Goal: Task Accomplishment & Management: Manage account settings

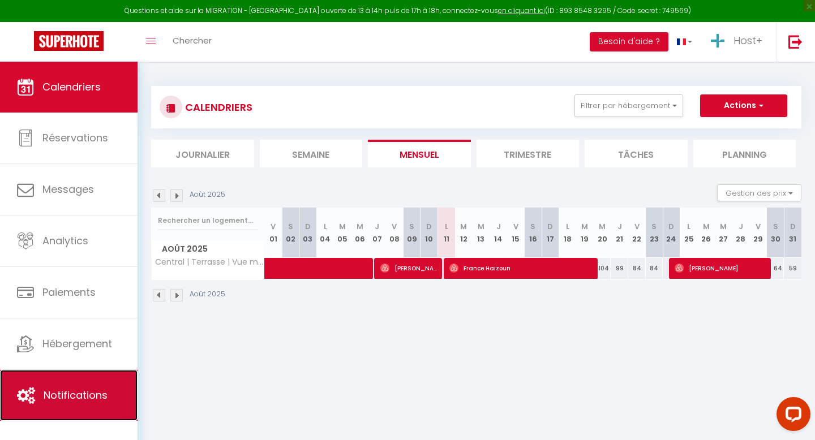
click at [72, 407] on link "Notifications" at bounding box center [68, 395] width 137 height 51
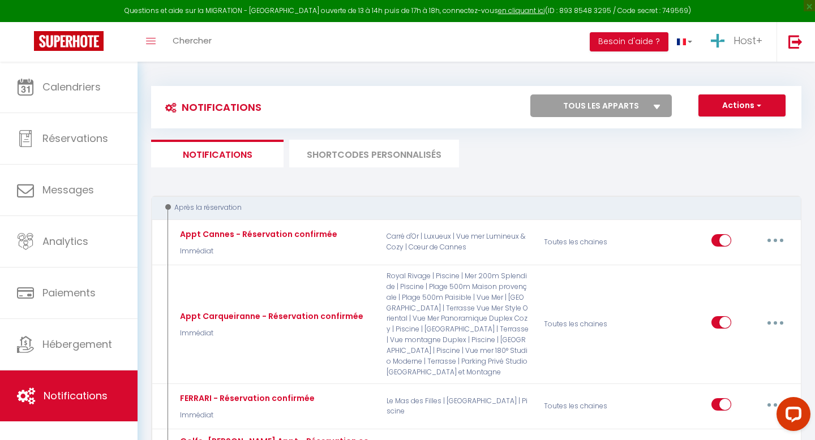
click at [600, 111] on select "Tous les apparts Studio Moderne | Terrasse | Parking Privé Maison provençale | …" at bounding box center [600, 105] width 141 height 23
select select "71856"
select select
checkbox input "false"
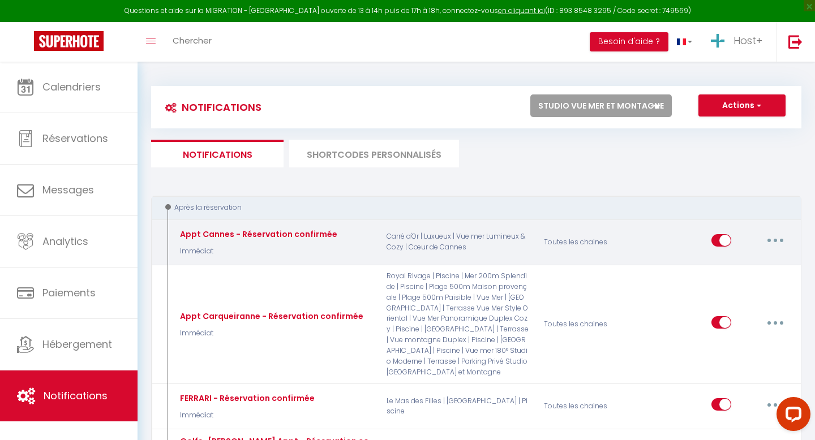
select select
checkbox input "false"
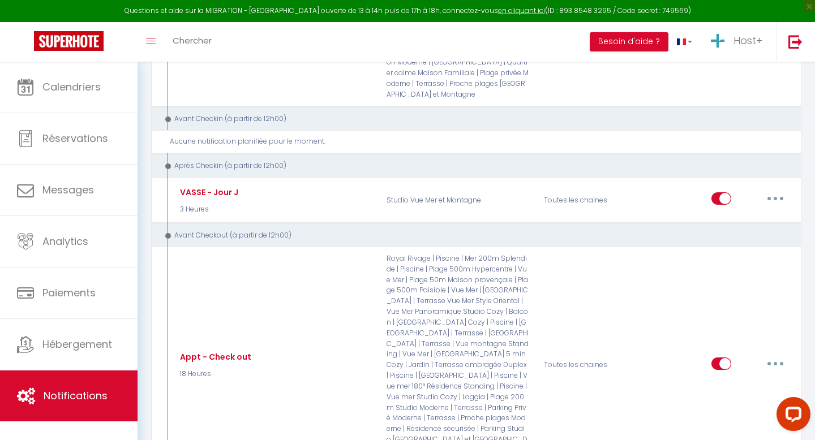
scroll to position [390, 0]
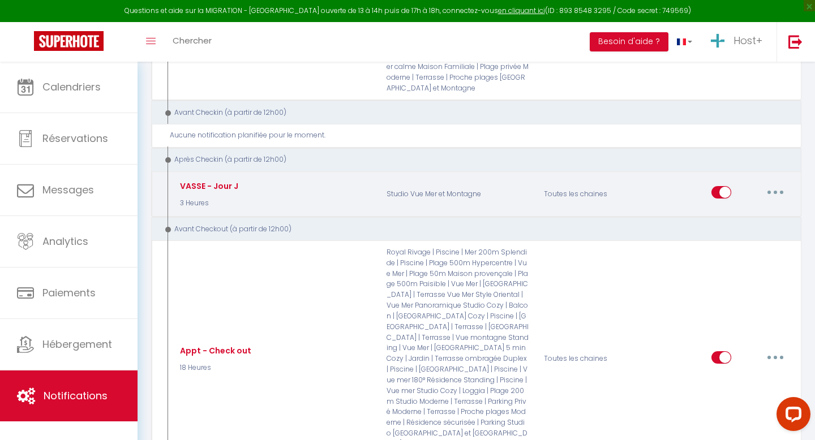
click at [771, 184] on button "button" at bounding box center [775, 192] width 32 height 18
click at [737, 209] on link "Editer" at bounding box center [746, 218] width 84 height 19
type input "VASSE - Jour J"
select select "3"
select select "3 Heures"
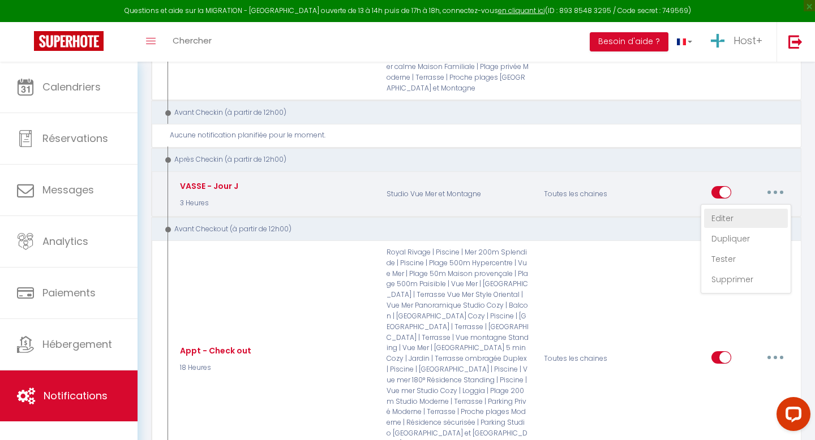
select select
checkbox input "true"
checkbox input "false"
radio input "true"
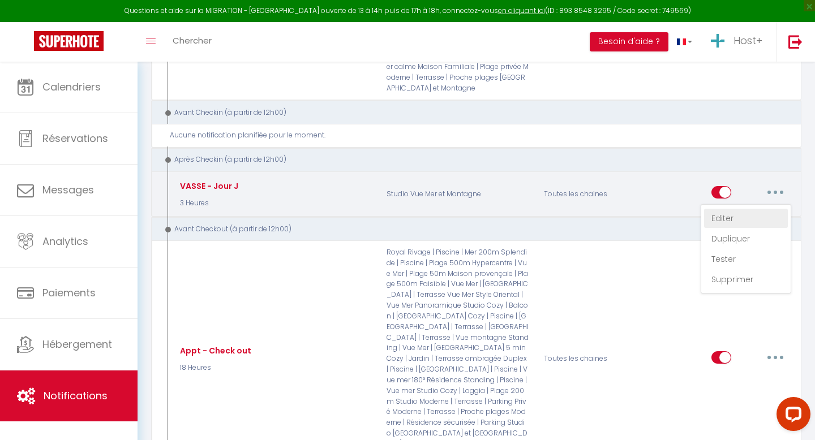
type input "Ça y est, votre séjour commence ! 🎉"
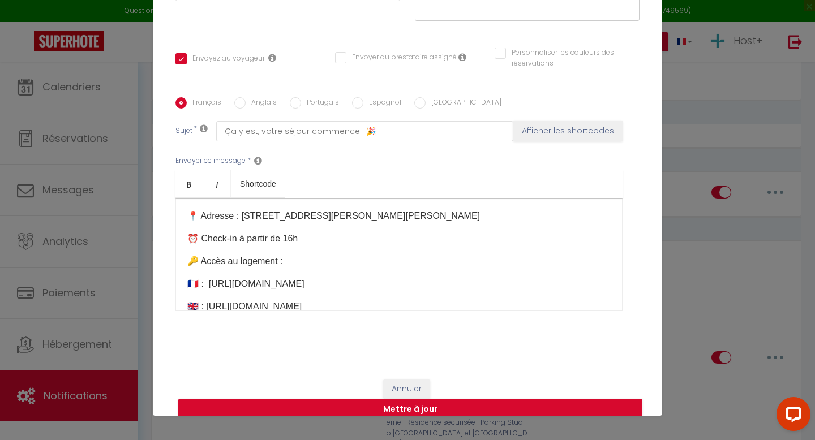
scroll to position [67, 0]
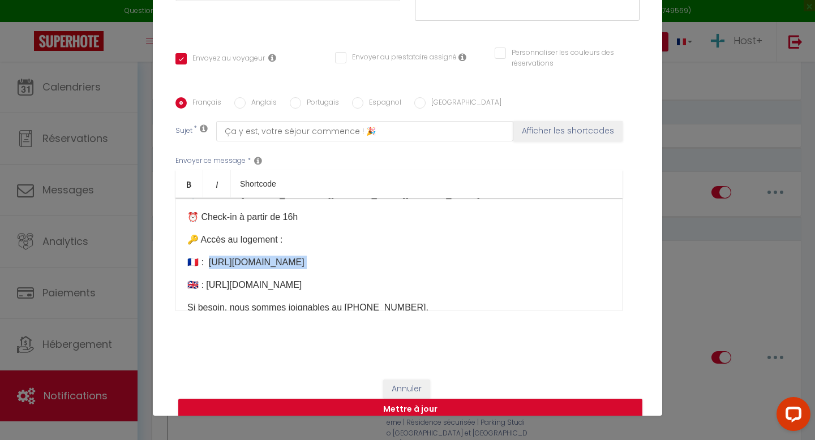
drag, startPoint x: 207, startPoint y: 244, endPoint x: 531, endPoint y: 254, distance: 323.7
click at [531, 254] on div "Bonjour [GUEST:FIRST_NAME]​, Ça y est, votre séjour commence ! 🎉 Voici toutes l…" at bounding box center [398, 254] width 447 height 113
drag, startPoint x: 206, startPoint y: 266, endPoint x: 587, endPoint y: 267, distance: 380.2
click at [587, 278] on p "🇬🇧 : [URL][DOMAIN_NAME]​" at bounding box center [398, 285] width 423 height 14
click at [216, 256] on p "🇫🇷 :" at bounding box center [398, 263] width 423 height 14
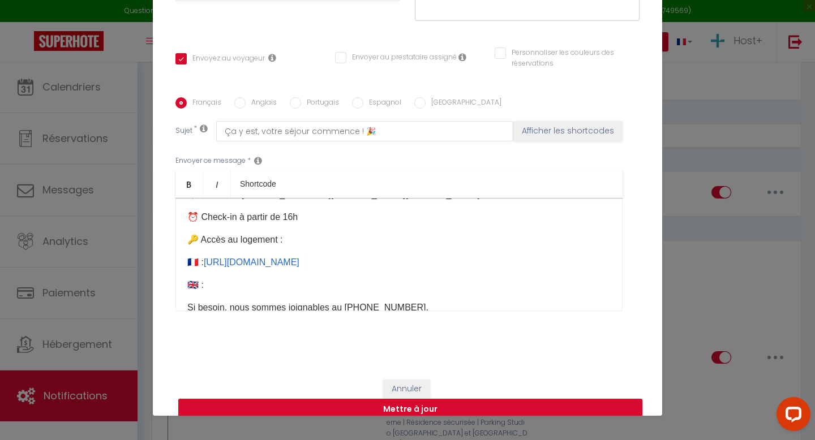
click at [232, 278] on p "🇬🇧 :" at bounding box center [398, 285] width 423 height 14
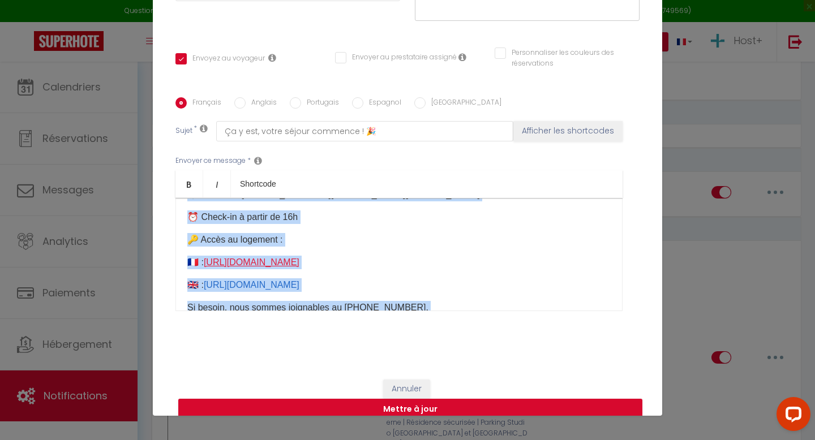
copy div "Bonjour [GUEST:FIRST_NAME]​, Ça y est, votre séjour commence ! 🎉 Voici toutes l…"
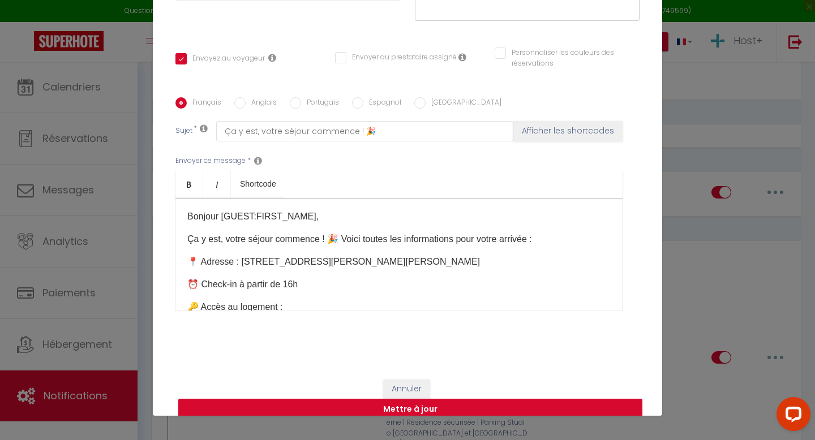
scroll to position [162, 0]
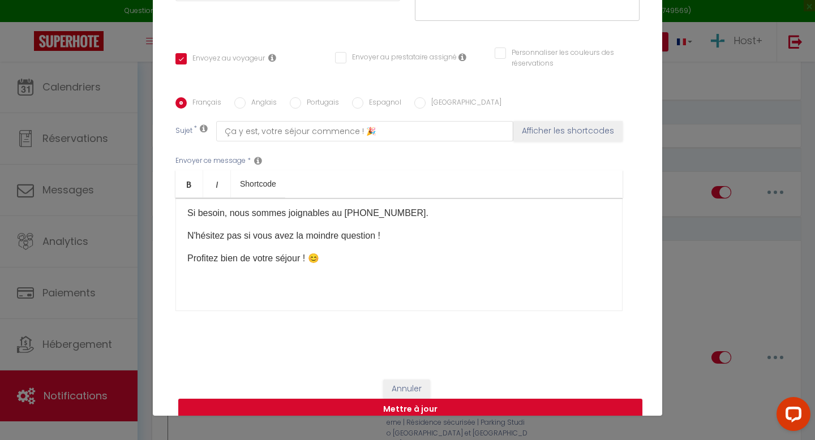
click at [334, 273] on div "Bonjour [GUEST:FIRST_NAME]​, Ça y est, votre séjour commence ! 🎉 Voici toutes l…" at bounding box center [398, 254] width 447 height 113
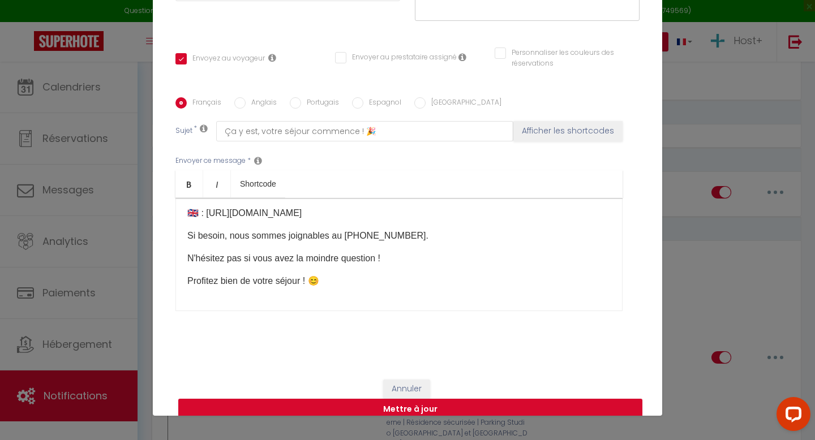
scroll to position [0, 0]
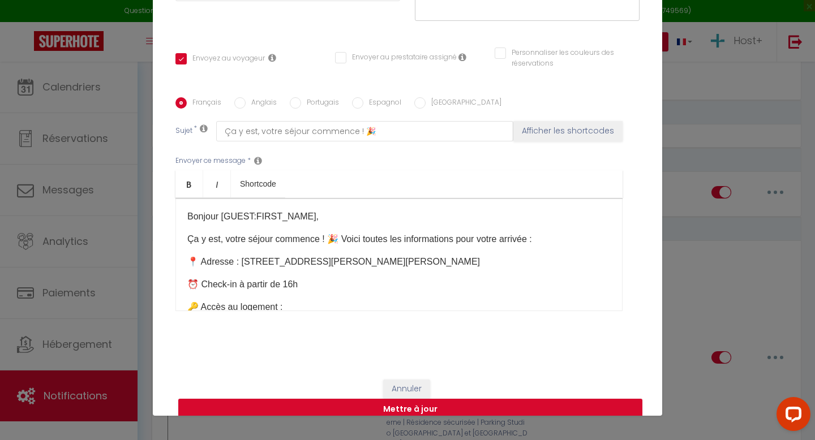
click at [343, 233] on p "Ça y est, votre séjour commence ! 🎉 Voici toutes les informations pour votre ar…" at bounding box center [398, 240] width 423 height 14
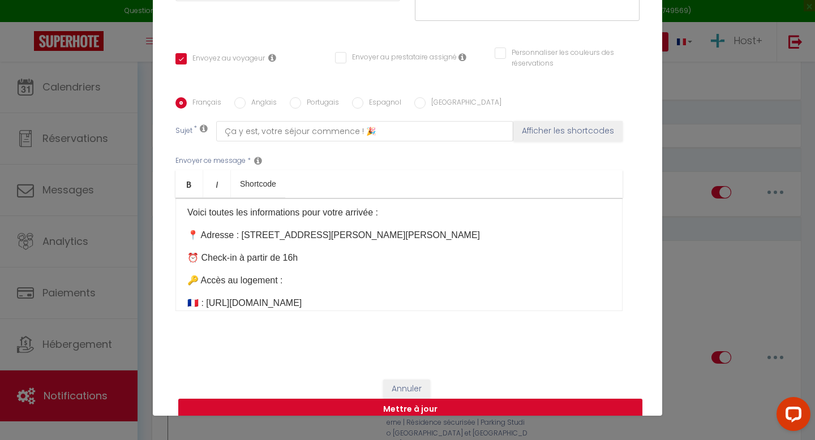
scroll to position [51, 0]
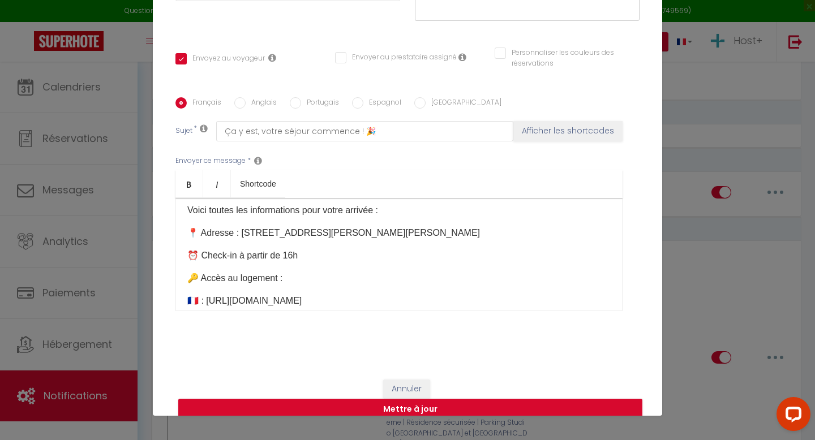
click at [198, 272] on p "🔑 Accès au logement :" at bounding box center [398, 279] width 423 height 14
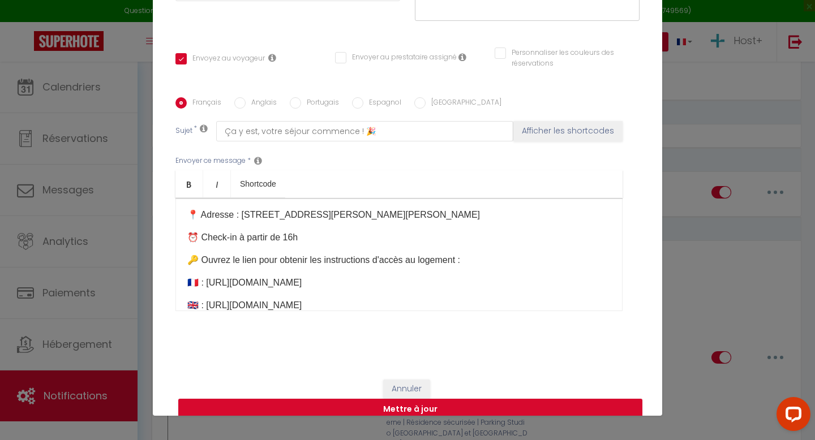
click at [500, 255] on div "Bonjour [GUEST:FIRST_NAME]​, Ça y est, votre séjour commence ! 🎉 Voici toutes l…" at bounding box center [398, 254] width 447 height 113
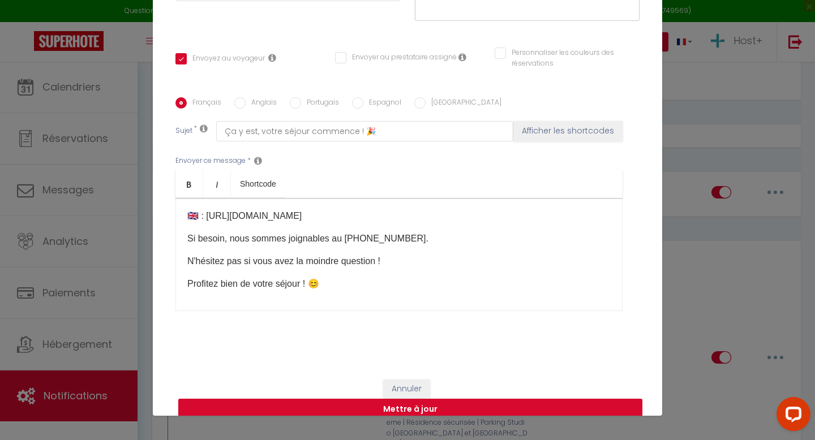
scroll to position [162, 0]
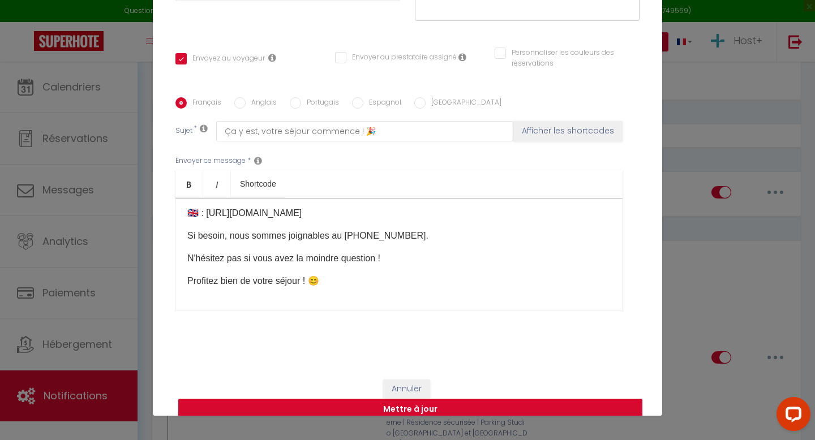
click at [432, 399] on button "Mettre à jour" at bounding box center [410, 409] width 464 height 21
checkbox input "true"
checkbox input "false"
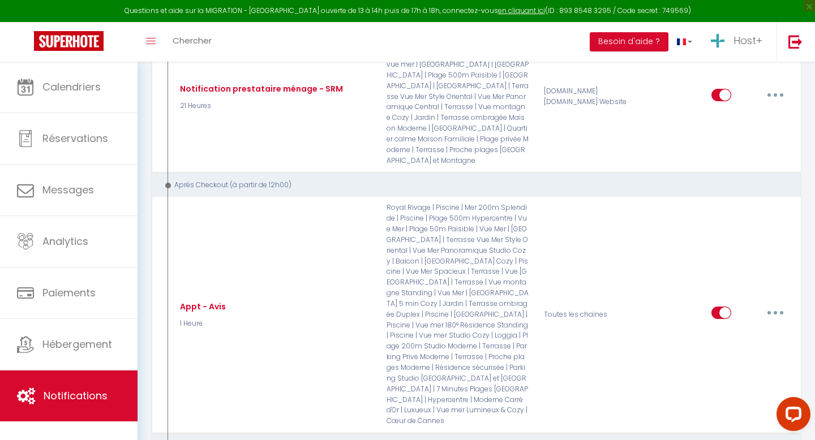
scroll to position [839, 0]
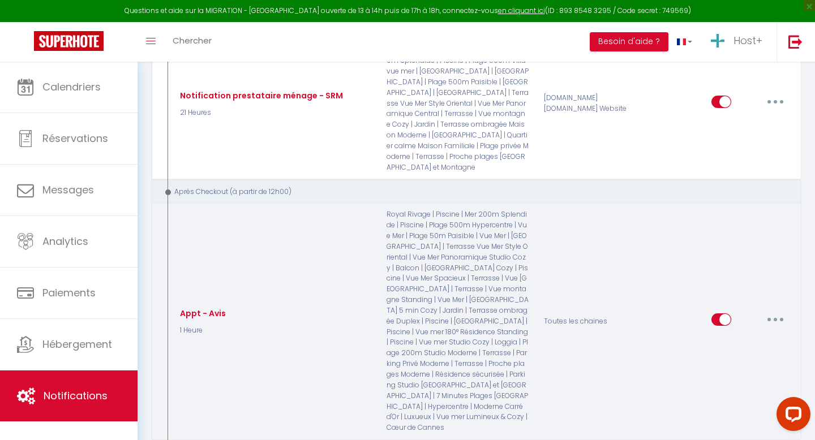
click at [772, 311] on button "button" at bounding box center [775, 320] width 32 height 18
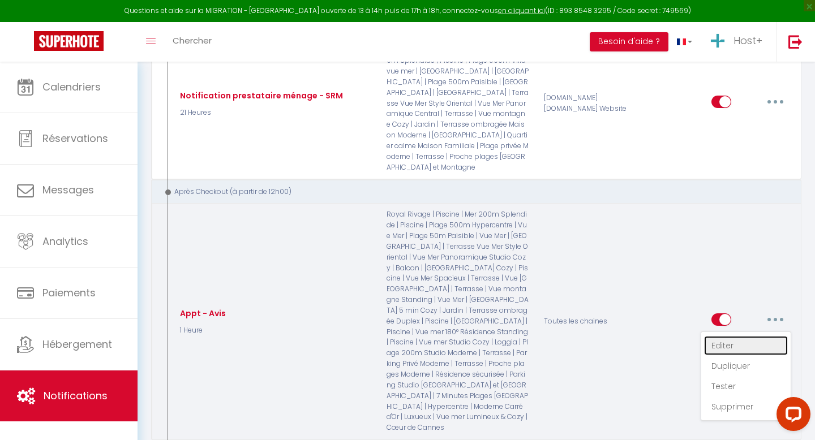
click at [708, 336] on link "Editer" at bounding box center [746, 345] width 84 height 19
type input "Appt - Avis"
select select "5"
select select "1 Heure"
select select
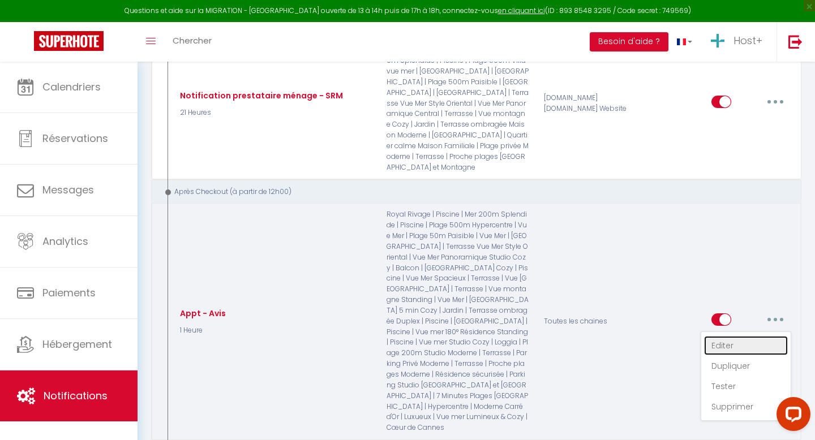
checkbox input "true"
checkbox input "false"
radio input "true"
type input "Merci d’avoir séjourné chez nous ! 🤗"
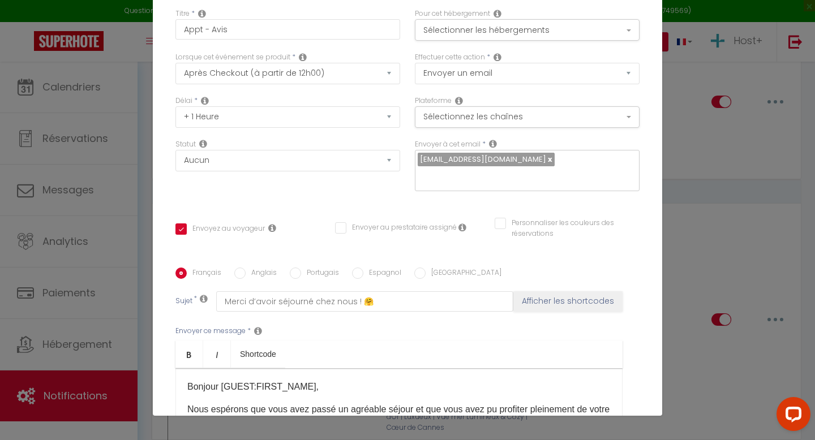
scroll to position [21, 0]
click at [491, 140] on icon at bounding box center [493, 143] width 8 height 9
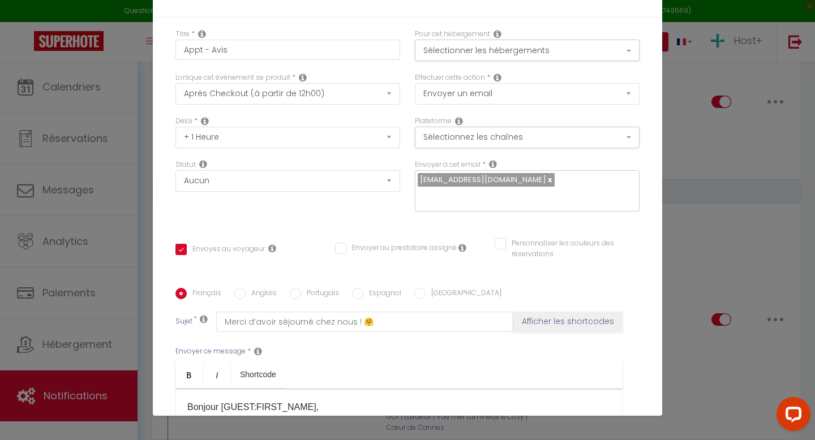
scroll to position [0, 0]
click at [205, 163] on icon at bounding box center [203, 164] width 8 height 9
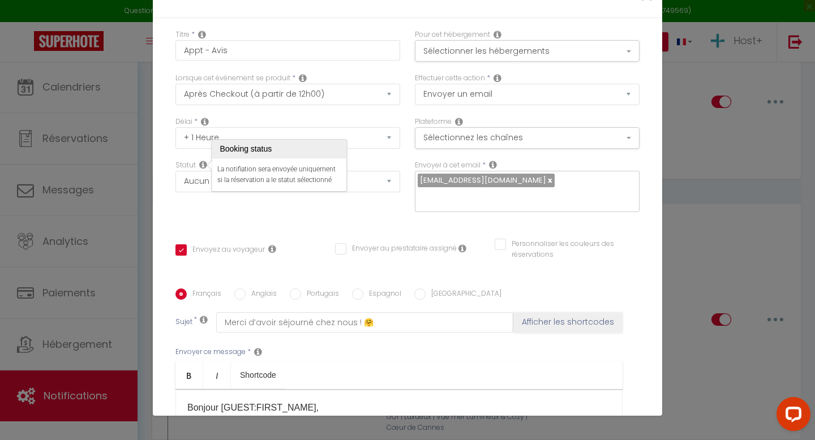
click at [201, 163] on icon at bounding box center [203, 164] width 8 height 9
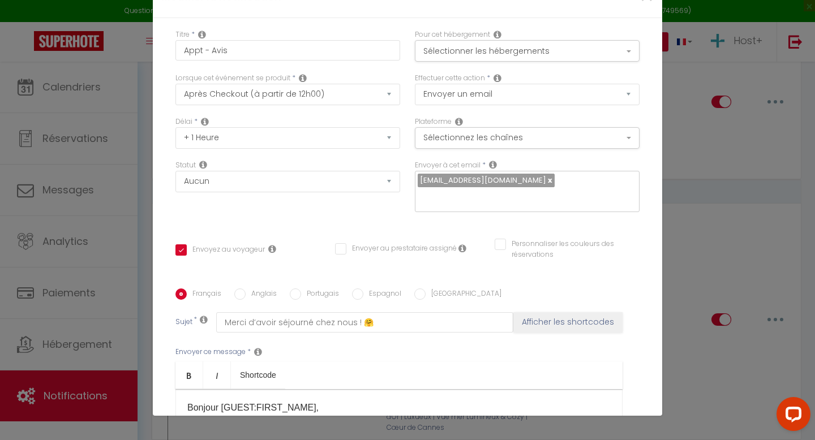
scroll to position [29, 0]
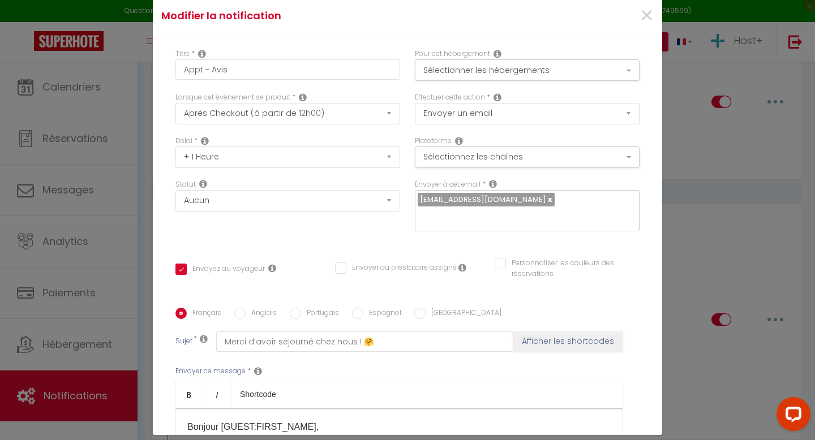
click at [501, 97] on icon at bounding box center [497, 97] width 8 height 9
click at [498, 97] on icon at bounding box center [497, 97] width 8 height 9
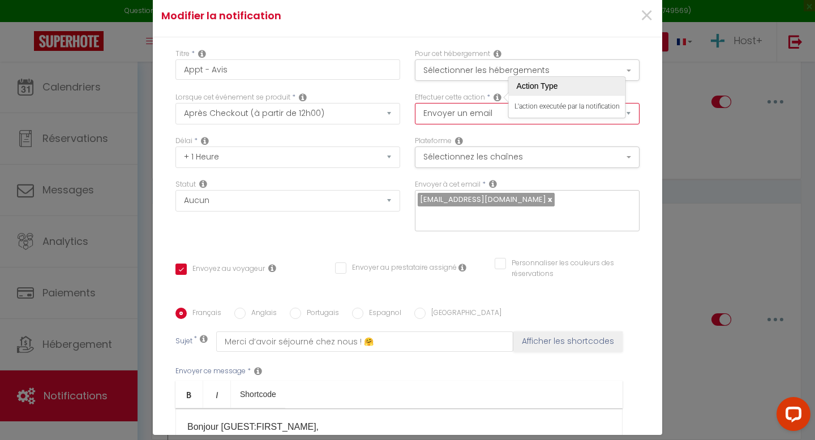
click at [485, 119] on select "Envoyer un email Envoyer un SMS Envoyer une notification push Envoyer l'avis au…" at bounding box center [527, 113] width 225 height 21
select select "notification"
checkbox input "true"
checkbox input "false"
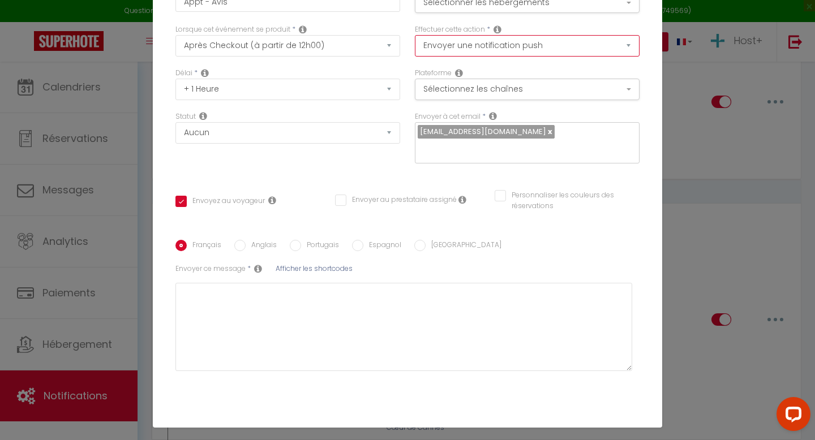
scroll to position [0, 0]
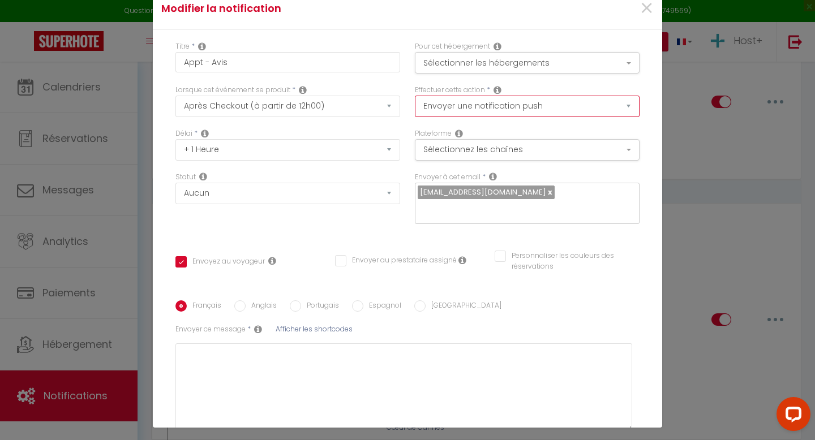
click at [480, 113] on select "Envoyer un email Envoyer un SMS Envoyer une notification push Envoyer l'avis au…" at bounding box center [527, 106] width 225 height 21
select select "email"
checkbox input "true"
checkbox input "false"
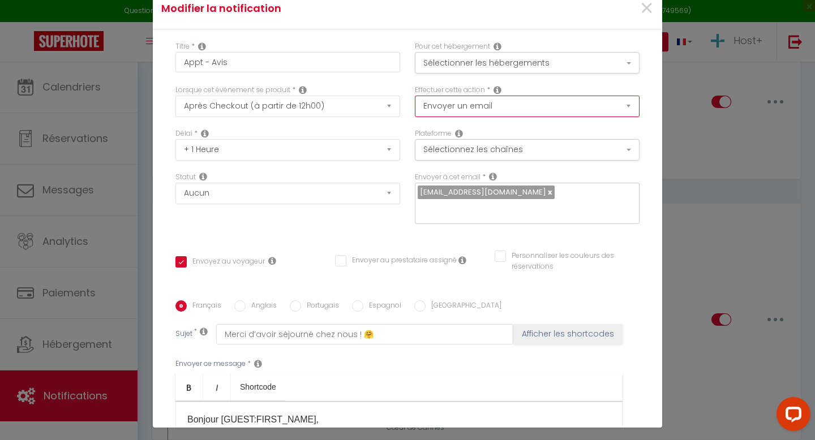
click at [490, 103] on select "Envoyer un email Envoyer un SMS Envoyer une notification push Envoyer l'avis au…" at bounding box center [527, 106] width 225 height 21
click at [481, 103] on select "Envoyer un email Envoyer un SMS Envoyer une notification push Envoyer l'avis au…" at bounding box center [527, 106] width 225 height 21
select select "review"
checkbox input "false"
select select "1"
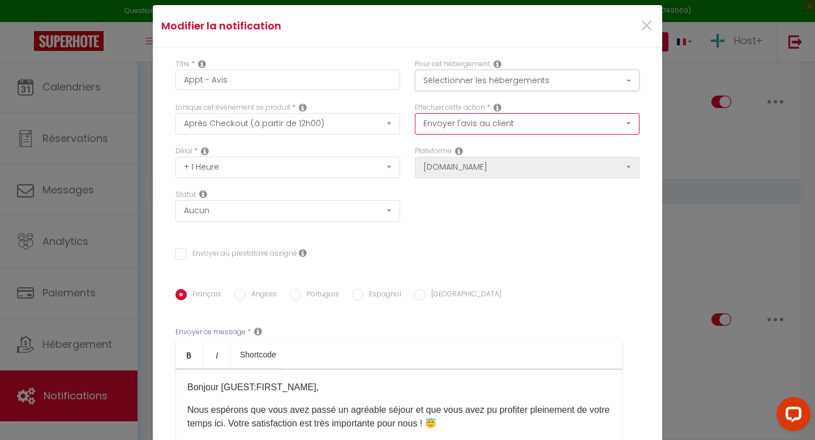
scroll to position [8, 0]
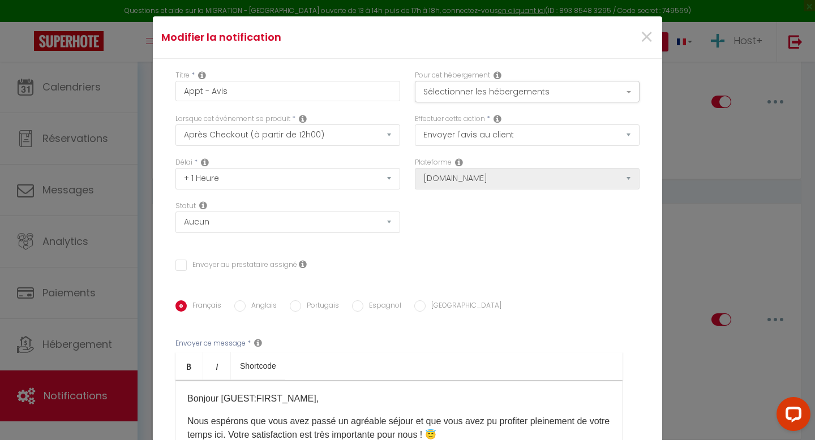
click at [458, 160] on icon at bounding box center [459, 162] width 8 height 9
click at [376, 221] on select "Aucun Si la réservation est payée Si réservation non payée Si la caution a été …" at bounding box center [287, 222] width 225 height 21
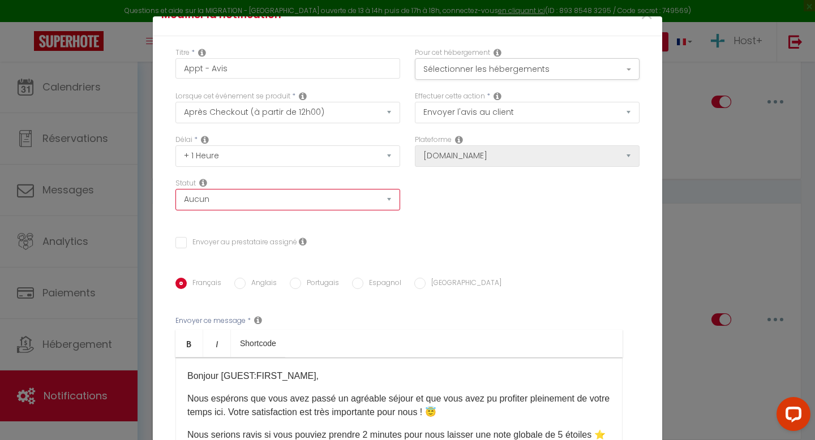
scroll to position [28, 0]
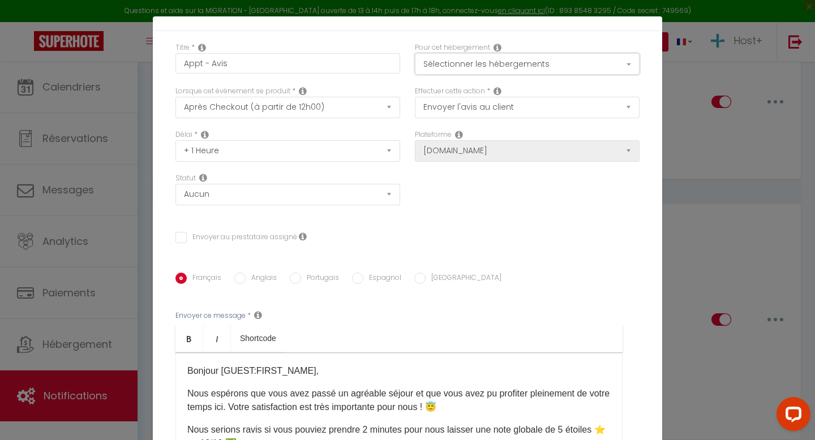
click at [520, 54] on button "Sélectionner les hébergements" at bounding box center [527, 63] width 225 height 21
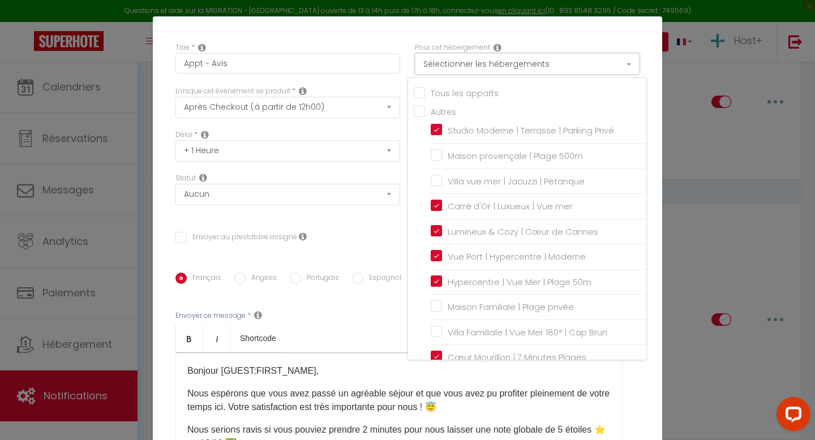
click at [528, 59] on button "Sélectionner les hébergements" at bounding box center [527, 63] width 225 height 21
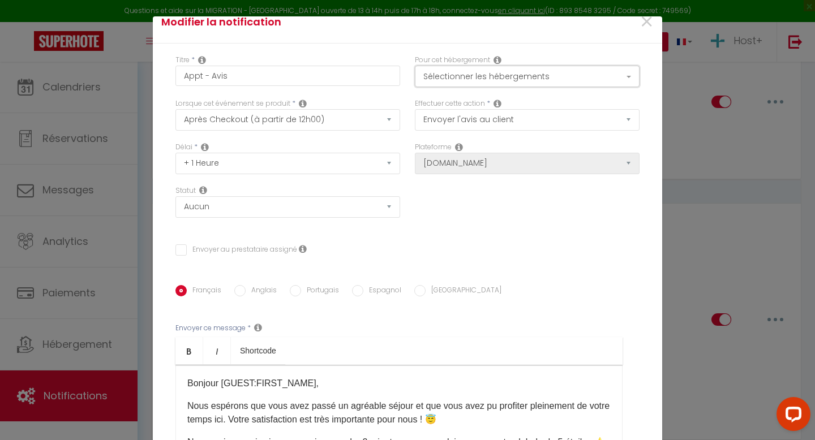
scroll to position [0, 0]
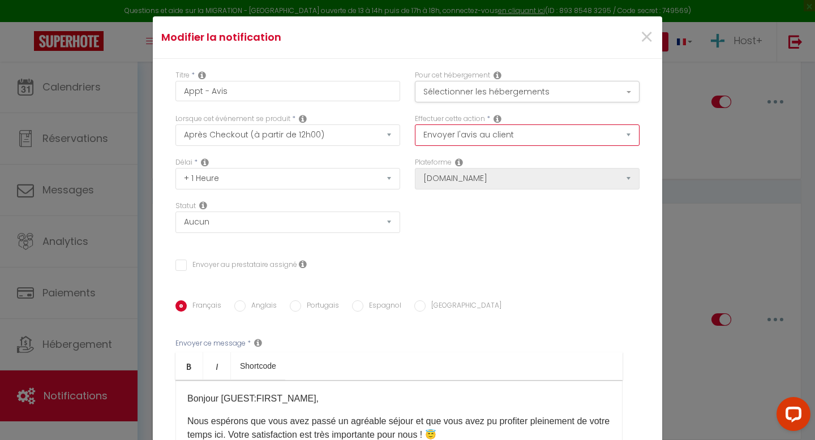
click at [515, 138] on select "Envoyer un email Envoyer un SMS Envoyer une notification push Envoyer l'avis au…" at bounding box center [527, 134] width 225 height 21
select select "notification"
checkbox input "true"
checkbox input "false"
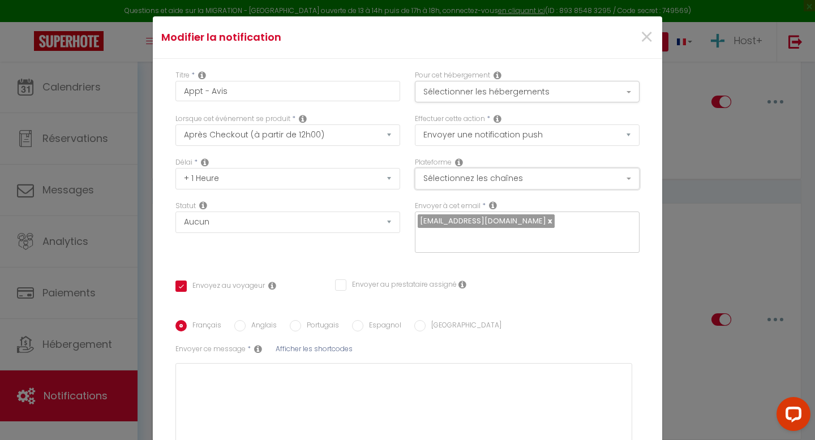
click at [487, 179] on button "Sélectionnez les chaînes" at bounding box center [527, 178] width 225 height 21
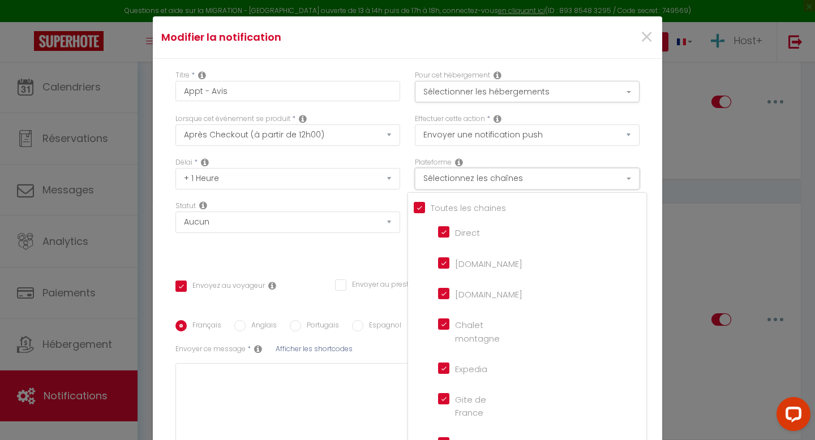
click at [507, 182] on button "Sélectionnez les chaînes" at bounding box center [527, 178] width 225 height 21
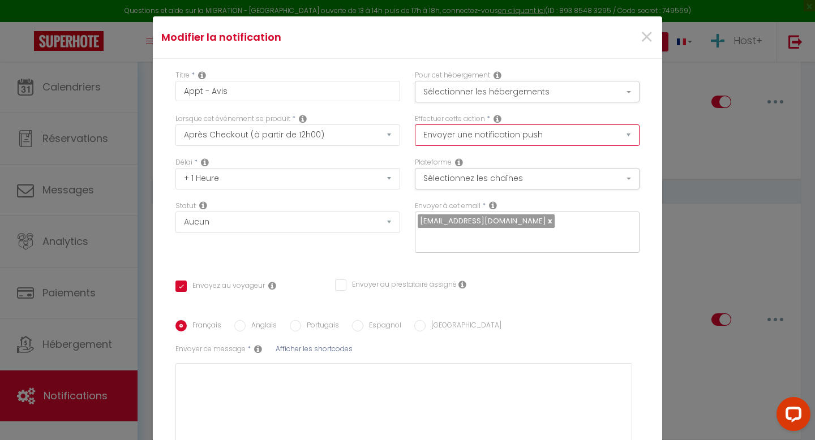
click at [496, 139] on select "Envoyer un email Envoyer un SMS Envoyer une notification push Envoyer l'avis au…" at bounding box center [527, 134] width 225 height 21
select select "review"
checkbox input "false"
select select "1"
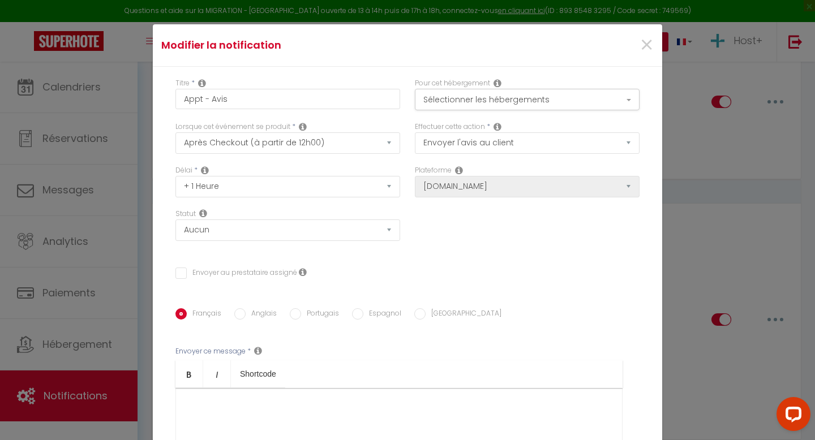
click at [500, 130] on icon at bounding box center [497, 126] width 8 height 9
click at [501, 229] on div "Délai * Immédiat + 10 Minutes + 1 Heure + 2 Heures + 3 Heures + 4 Heures + 5 He…" at bounding box center [407, 208] width 479 height 87
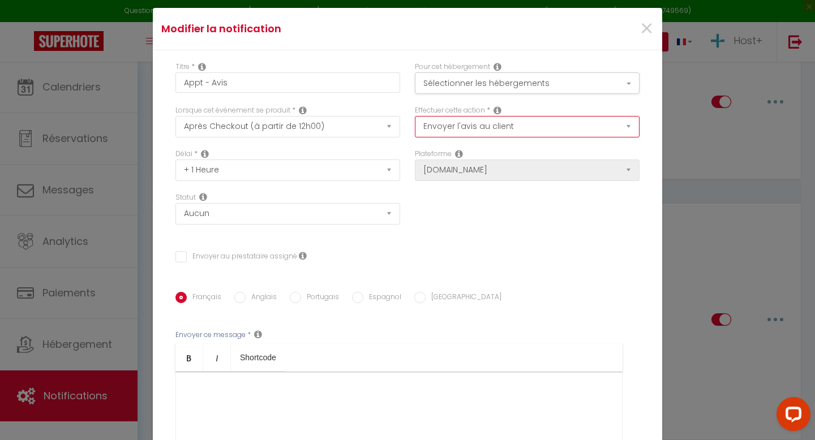
click at [498, 136] on select "Envoyer un email Envoyer un SMS Envoyer une notification push Envoyer l'avis au…" at bounding box center [527, 126] width 225 height 21
select select "email"
checkbox input "true"
checkbox input "false"
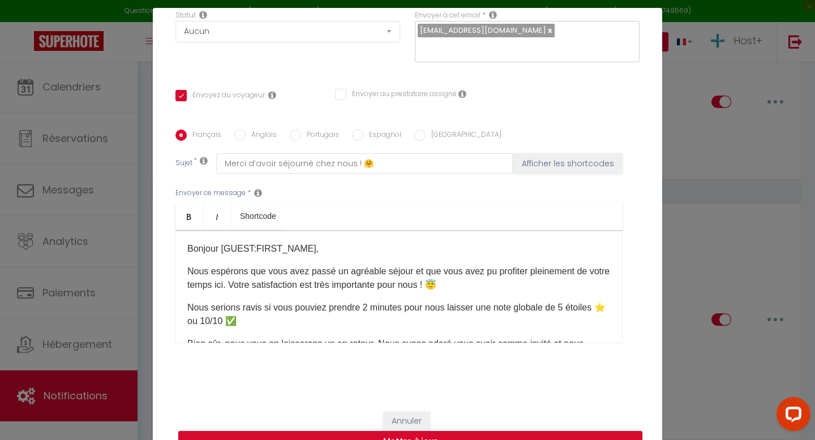
scroll to position [182, 0]
click at [306, 301] on p "Nous serions ravis si vous pouviez prendre 2 minutes pour nous laisser une note…" at bounding box center [398, 314] width 423 height 27
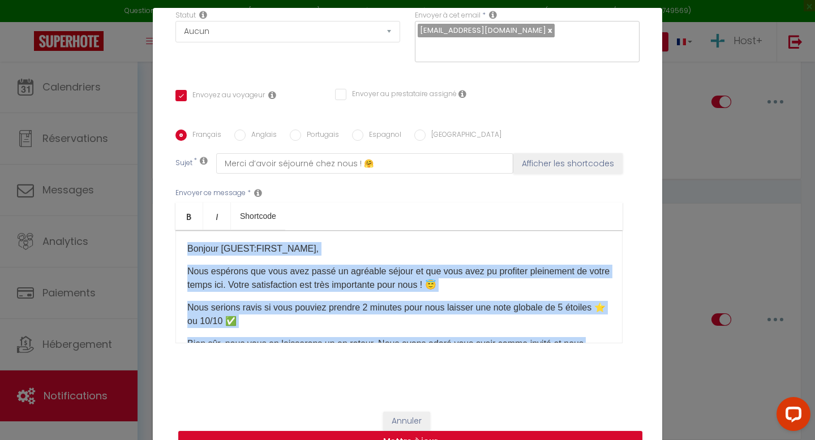
copy div "Bonjour [GUEST:FIRST_NAME],​ Nous espérons que vous avez passé un agréable séjo…"
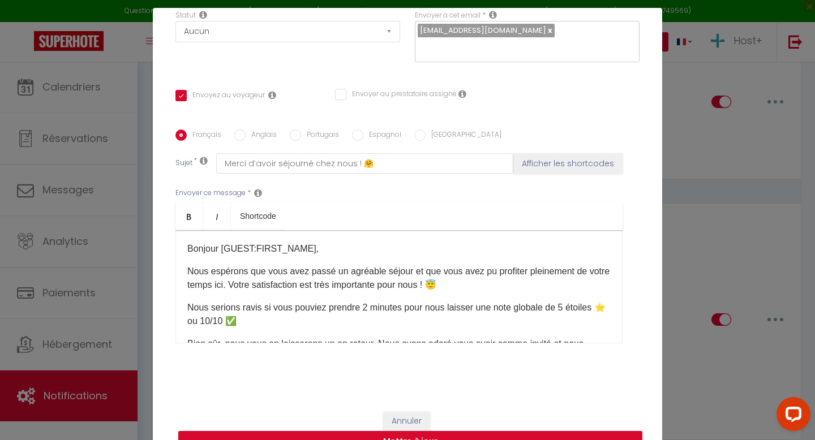
click at [409, 180] on div "Envoyer ce message * Bold Italic Shortcode Rich text editor Bonjour [GUEST:FIRS…" at bounding box center [407, 266] width 464 height 184
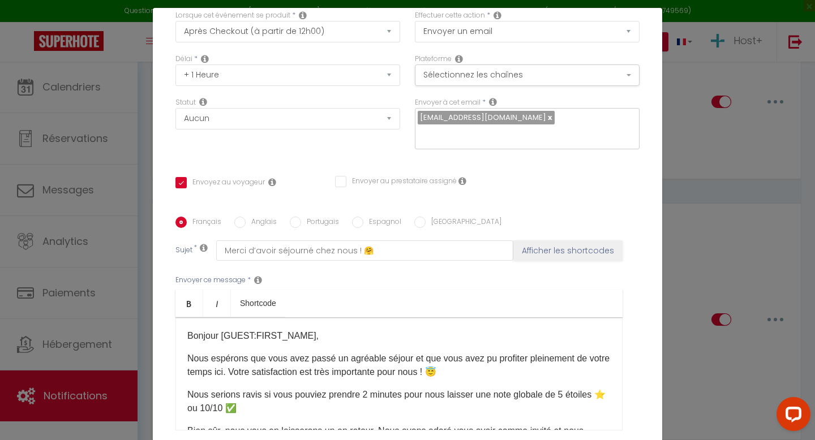
scroll to position [54, 0]
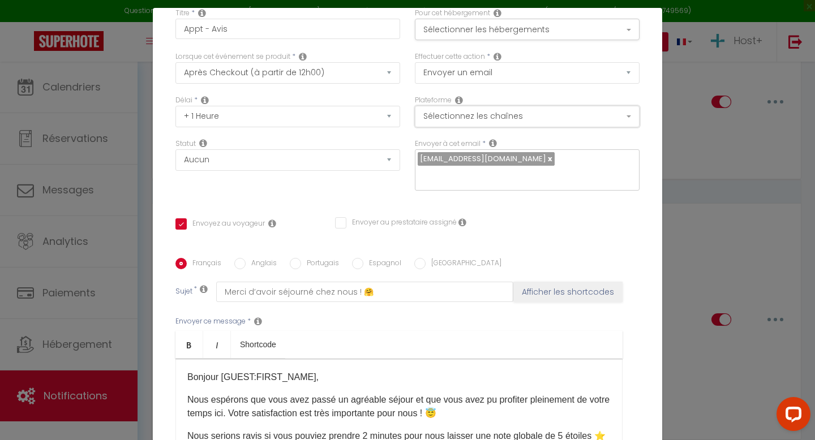
click at [516, 120] on button "Sélectionnez les chaînes" at bounding box center [527, 116] width 225 height 21
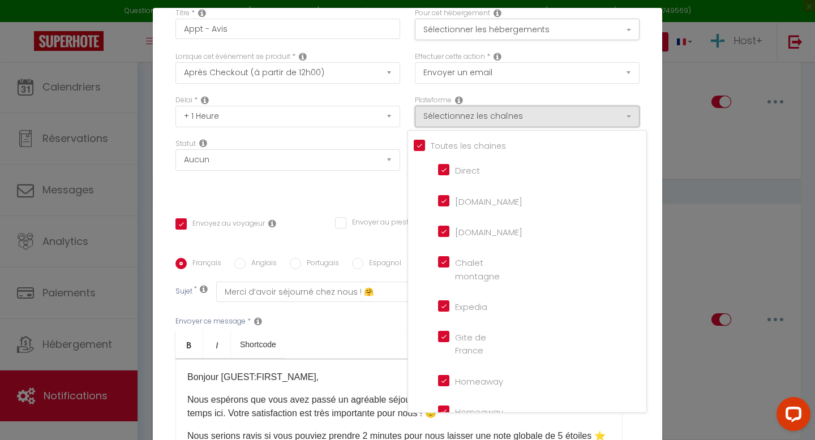
scroll to position [43, 0]
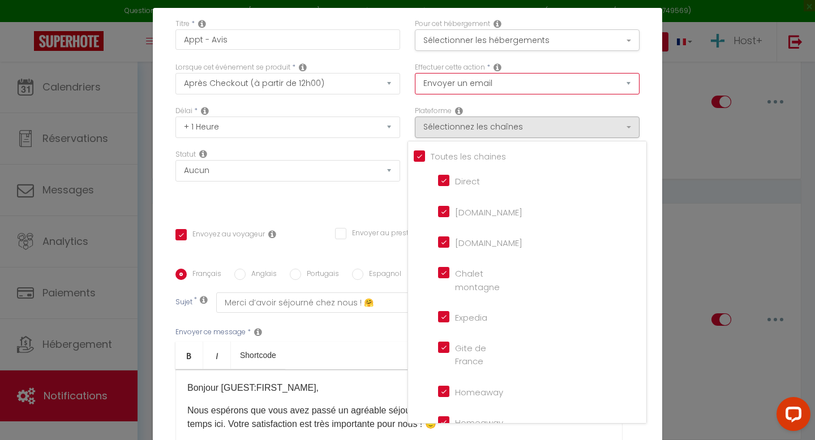
click at [509, 83] on select "Envoyer un email Envoyer un SMS Envoyer une notification push Envoyer l'avis au…" at bounding box center [527, 83] width 225 height 21
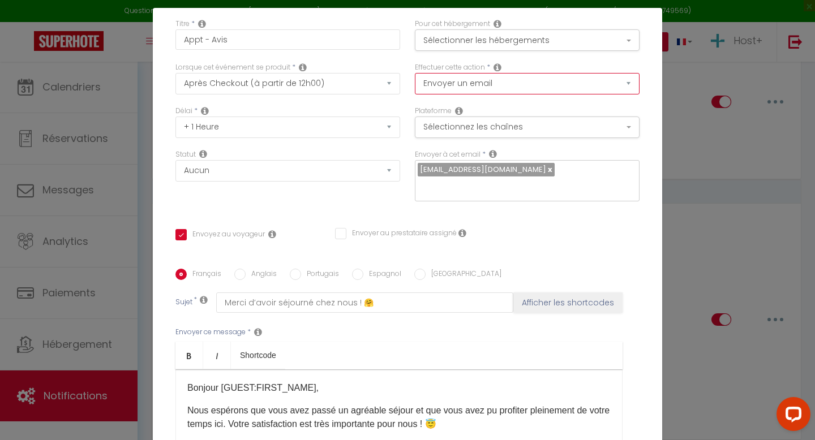
select select "review"
checkbox input "false"
select select "1"
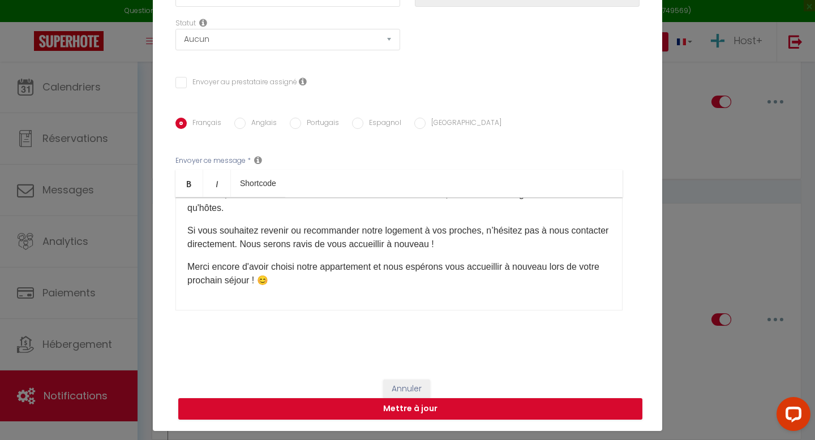
scroll to position [49, 0]
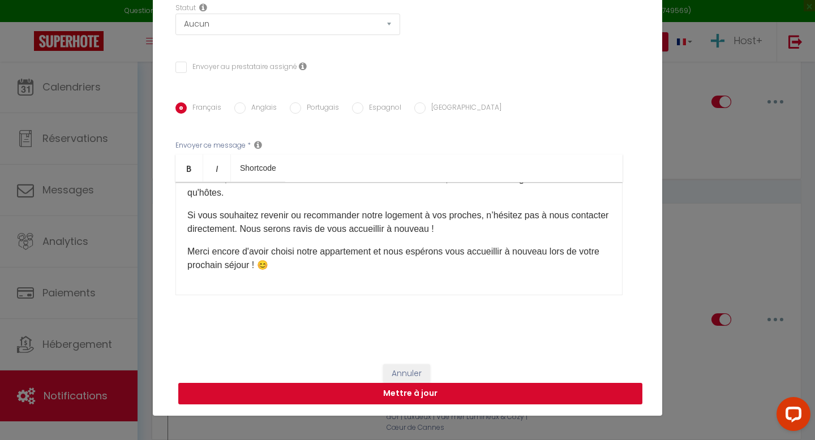
click at [385, 398] on button "Mettre à jour" at bounding box center [410, 393] width 464 height 21
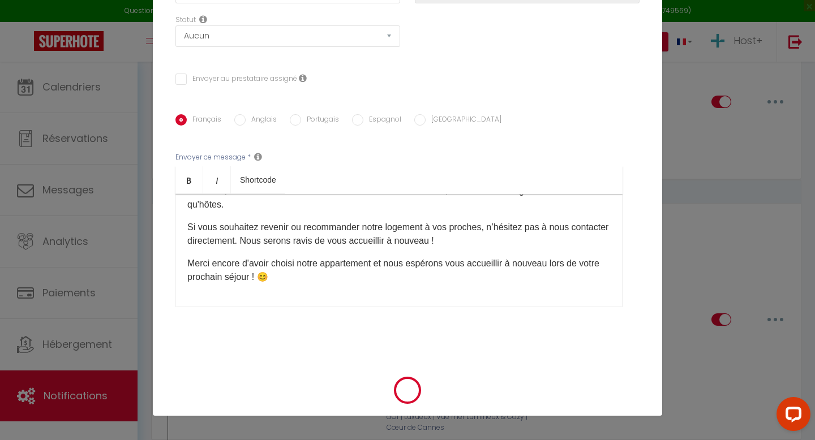
checkbox input "false"
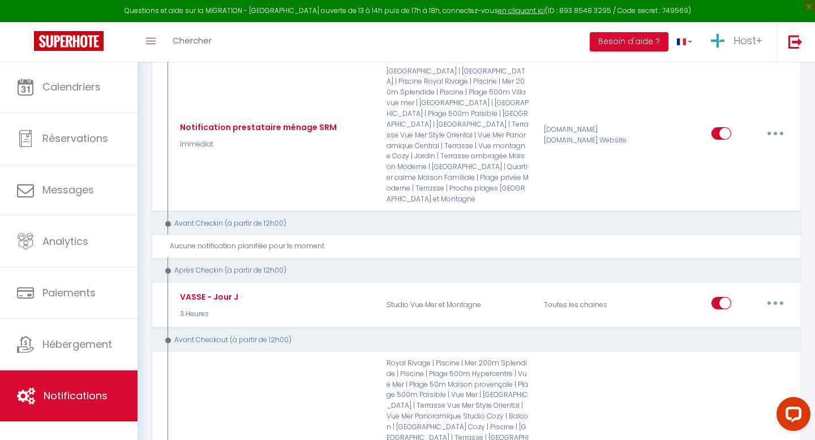
scroll to position [0, 0]
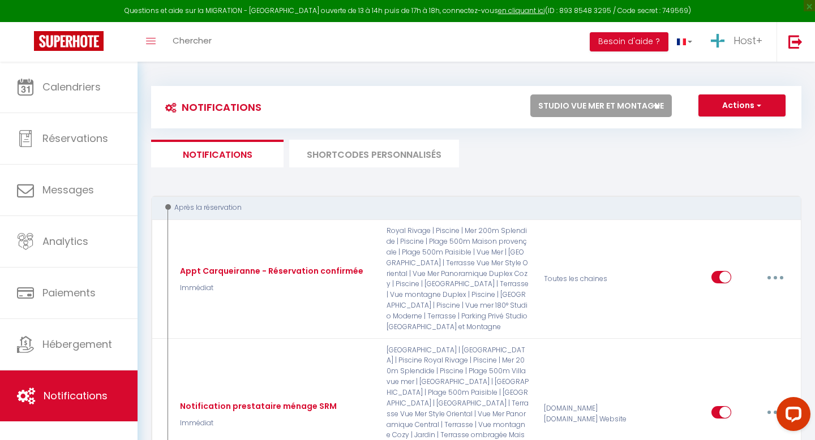
click at [610, 113] on select "Tous les apparts Studio Moderne | Terrasse | Parking Privé Maison provençale | …" at bounding box center [600, 105] width 141 height 23
click at [548, 109] on select "Tous les apparts Studio Moderne | Terrasse | Parking Privé Maison provençale | …" at bounding box center [600, 105] width 141 height 23
click at [715, 87] on div "Notifications Actions Nouvelle Notification Exporter Importer Tous les apparts …" at bounding box center [476, 107] width 650 height 42
click at [715, 114] on button "Actions" at bounding box center [741, 105] width 87 height 23
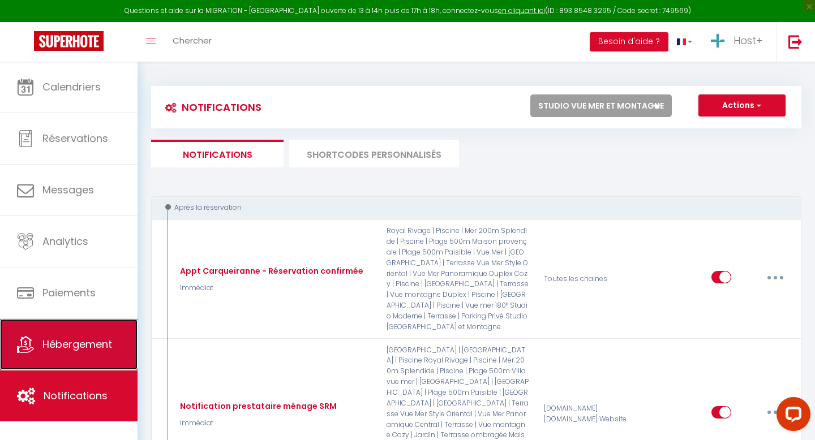
click at [83, 331] on link "Hébergement" at bounding box center [68, 344] width 137 height 51
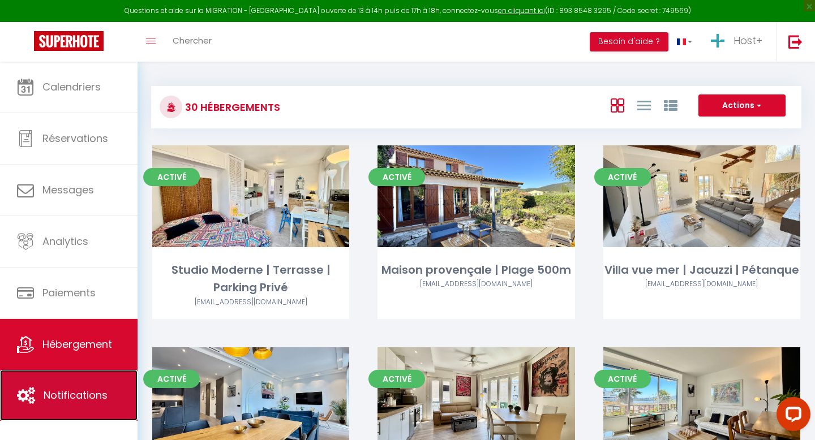
click at [73, 383] on link "Notifications" at bounding box center [68, 395] width 137 height 51
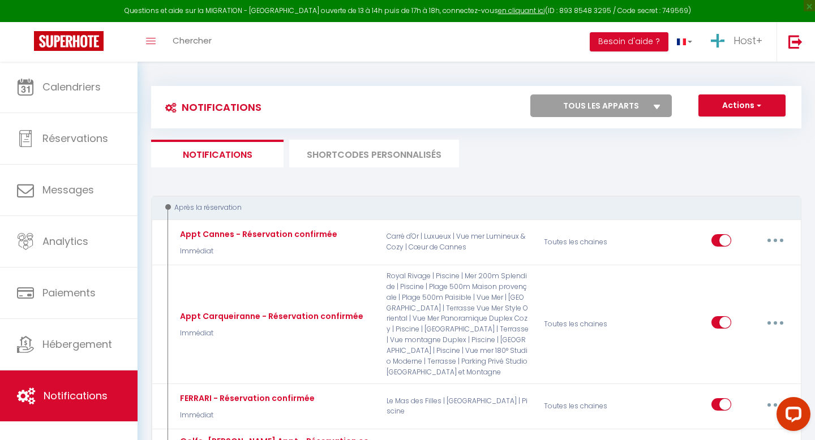
click at [634, 103] on select "Tous les apparts Studio Moderne | Terrasse | Parking Privé Maison provençale | …" at bounding box center [600, 105] width 141 height 23
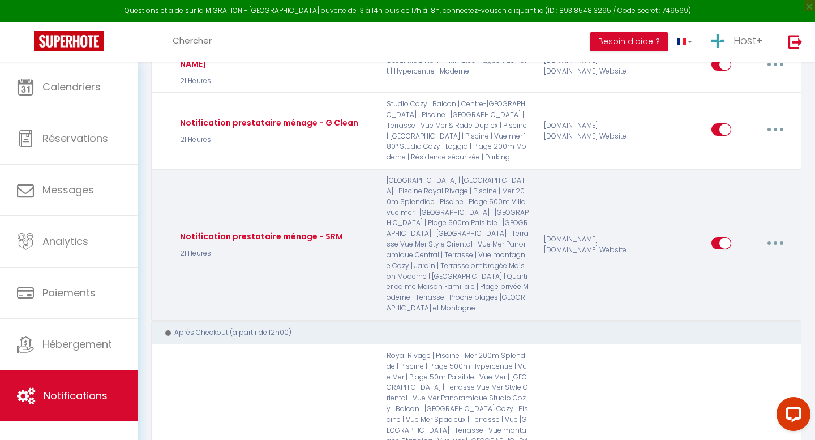
scroll to position [3233, 0]
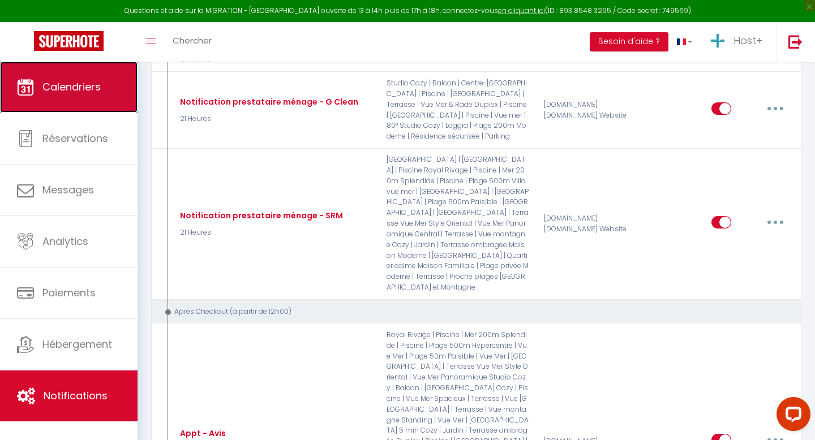
click at [107, 88] on link "Calendriers" at bounding box center [68, 87] width 137 height 51
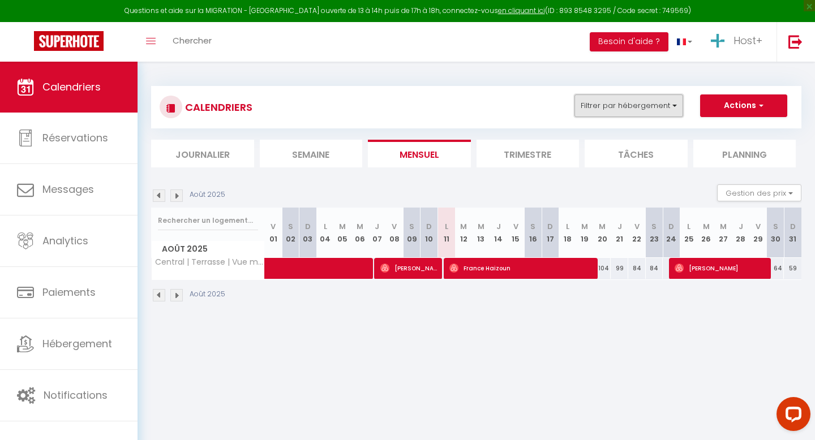
click at [612, 101] on button "Filtrer par hébergement" at bounding box center [628, 105] width 109 height 23
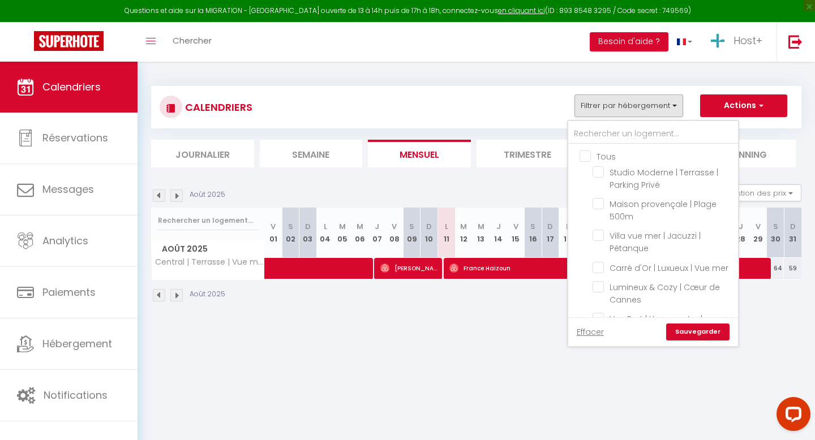
click at [583, 150] on input "Tous" at bounding box center [664, 155] width 170 height 11
checkbox input "true"
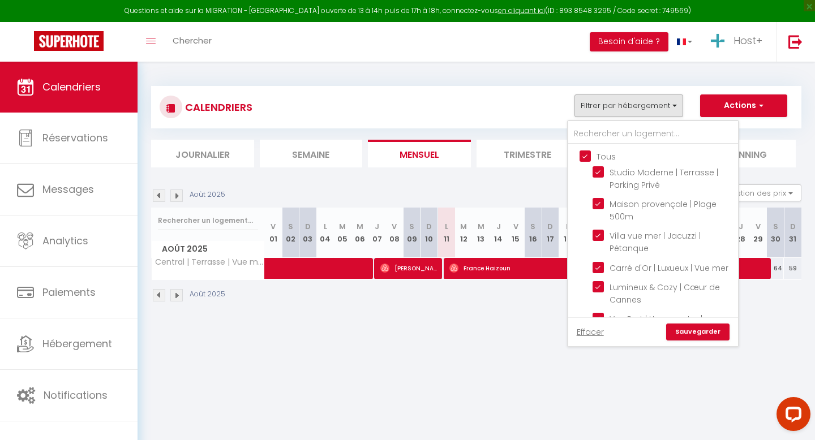
checkbox input "true"
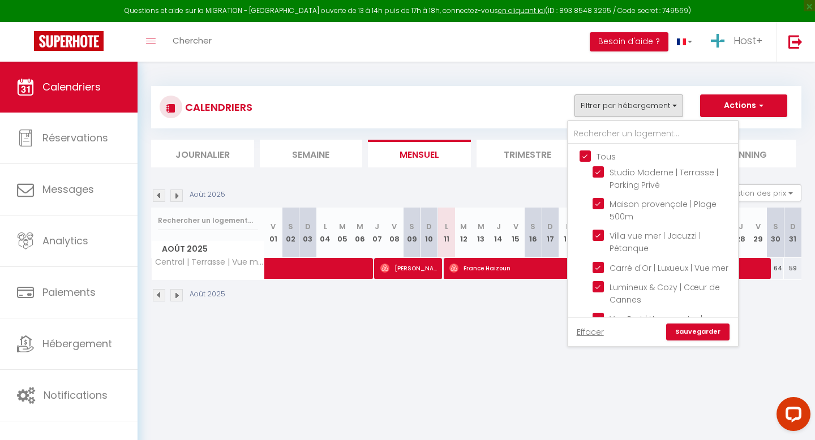
checkbox input "true"
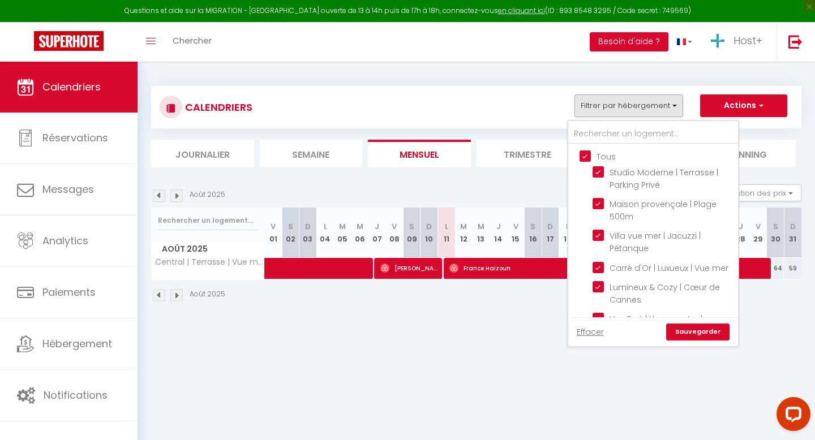
checkbox input "true"
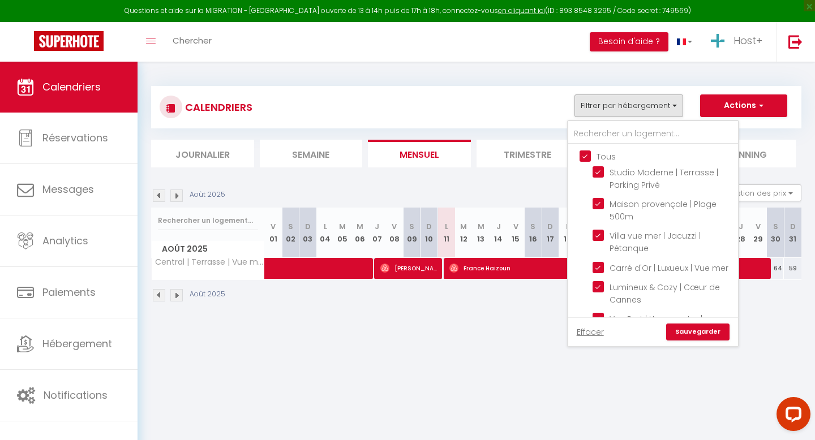
checkbox input "true"
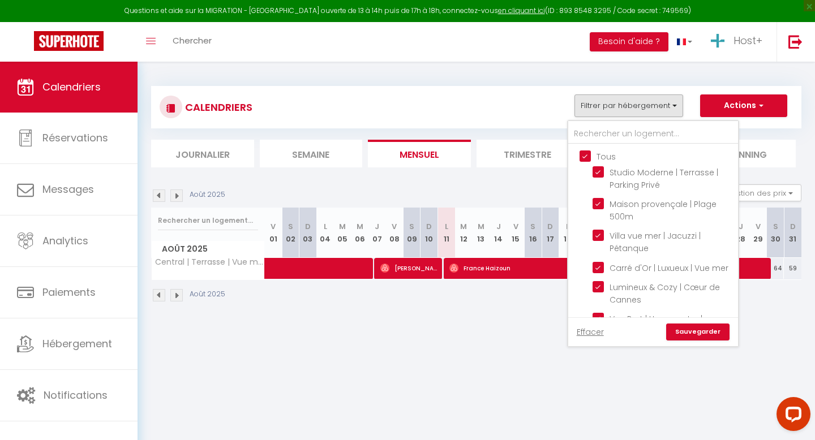
checkbox input "true"
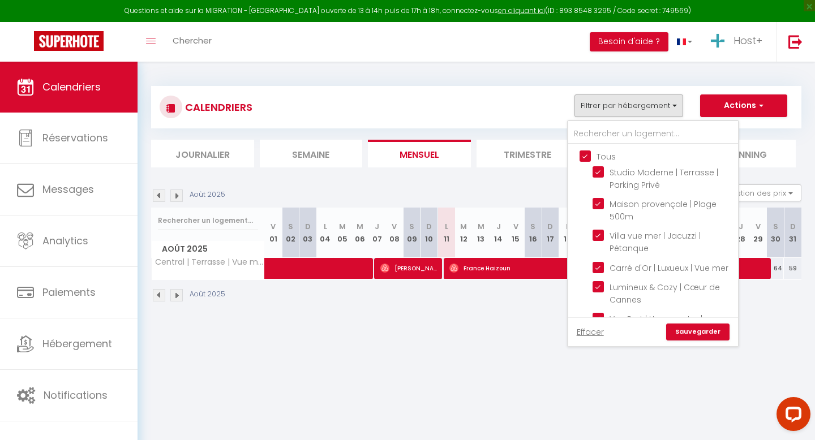
checkbox input "true"
click at [685, 328] on link "Sauvegarder" at bounding box center [697, 332] width 63 height 17
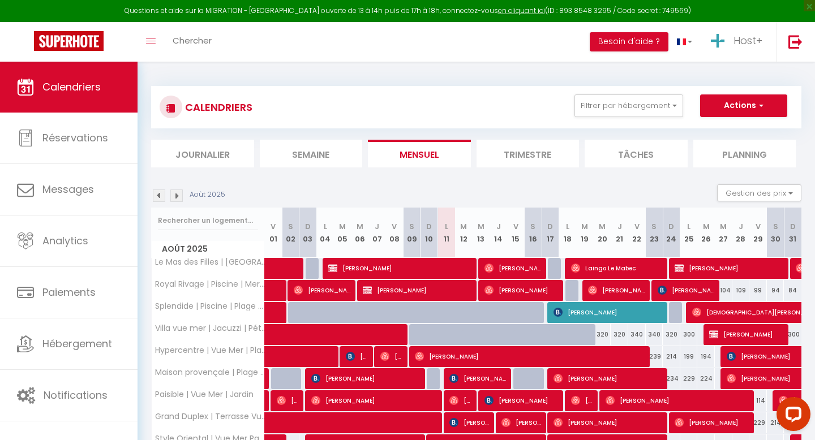
click at [719, 153] on li "Planning" at bounding box center [744, 154] width 103 height 28
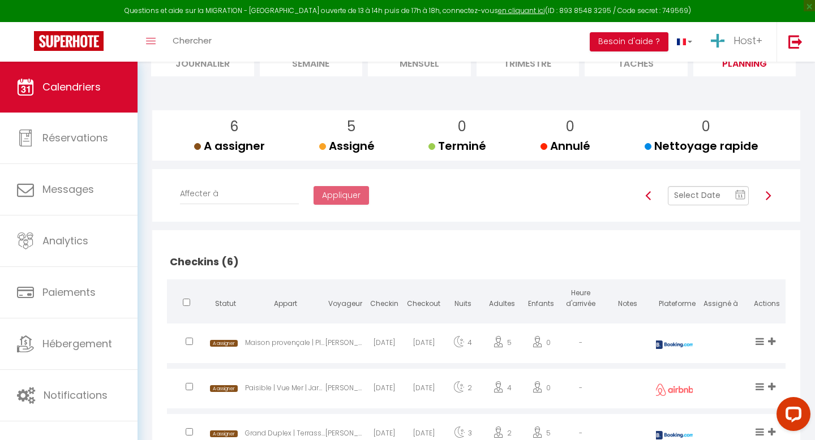
scroll to position [90, 0]
click at [703, 197] on input "text" at bounding box center [708, 196] width 81 height 19
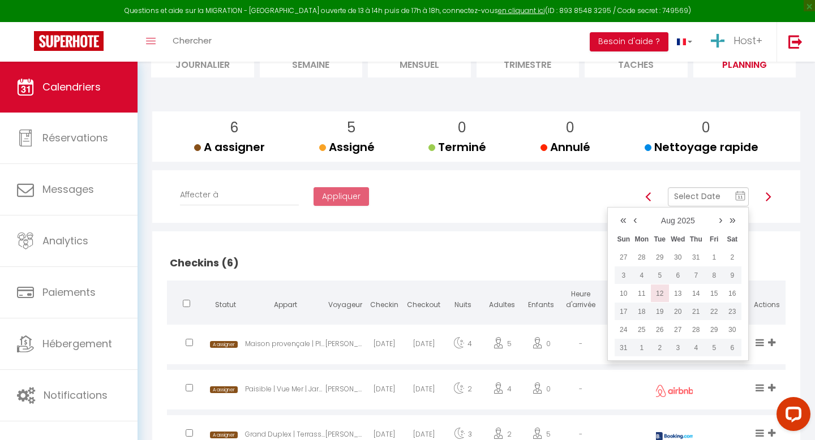
click at [661, 292] on td "12" at bounding box center [660, 294] width 18 height 18
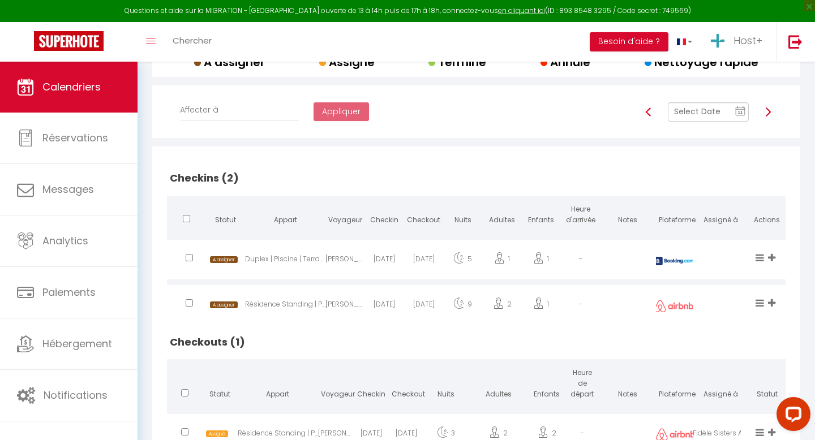
scroll to position [225, 0]
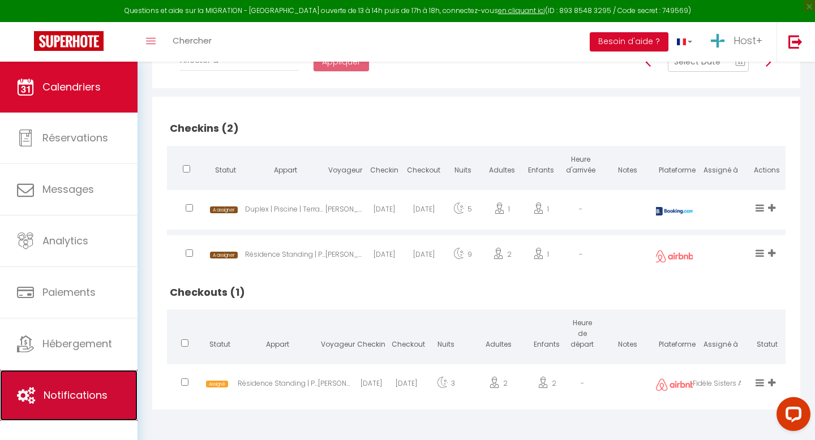
click at [79, 398] on span "Notifications" at bounding box center [76, 395] width 64 height 14
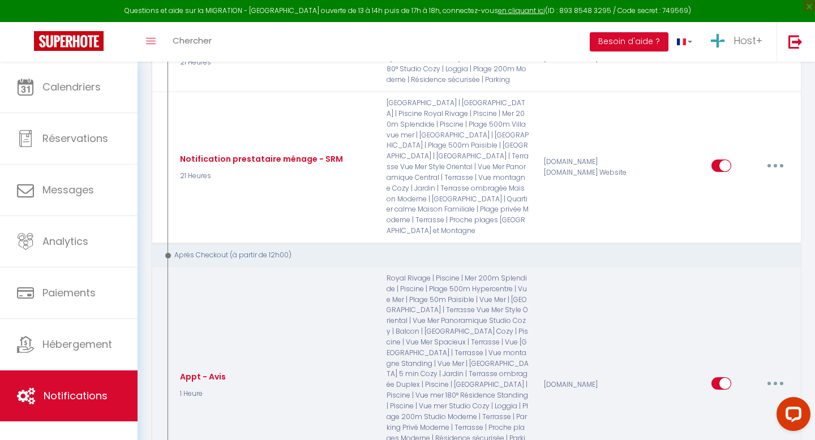
scroll to position [3286, 0]
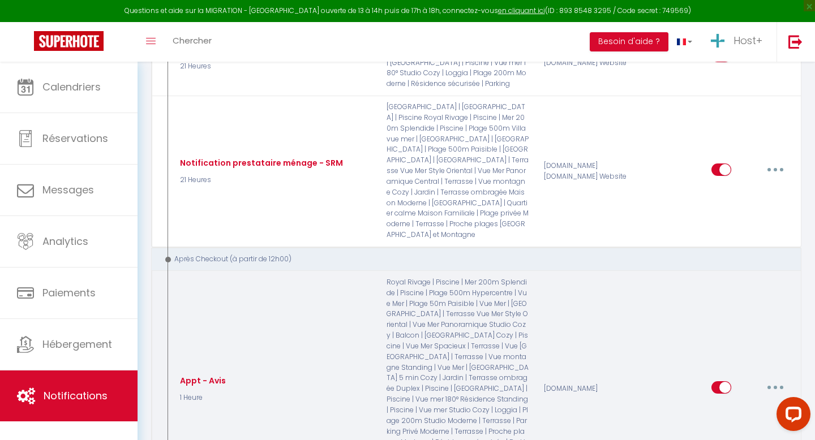
click at [781, 378] on button "button" at bounding box center [775, 387] width 32 height 18
click at [751, 403] on link "Editer" at bounding box center [746, 412] width 84 height 19
type input "Appt - Avis"
select select "5"
select select "1 Heure"
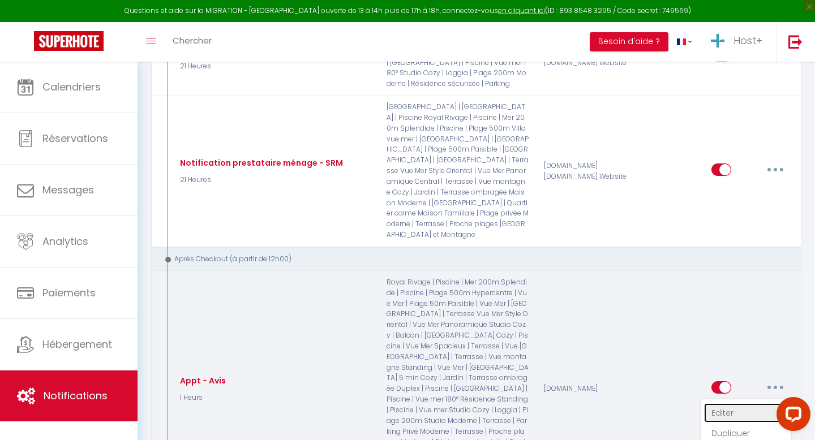
select select
checkbox input "false"
radio input "true"
select select "review"
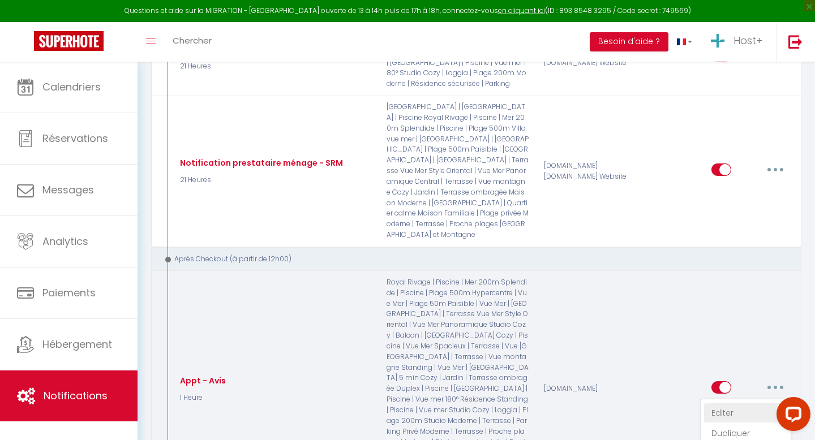
select select "1"
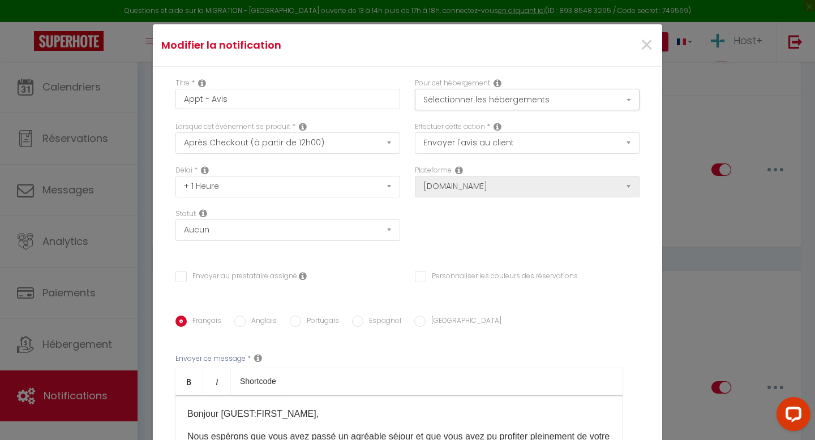
click at [461, 170] on icon at bounding box center [459, 170] width 8 height 9
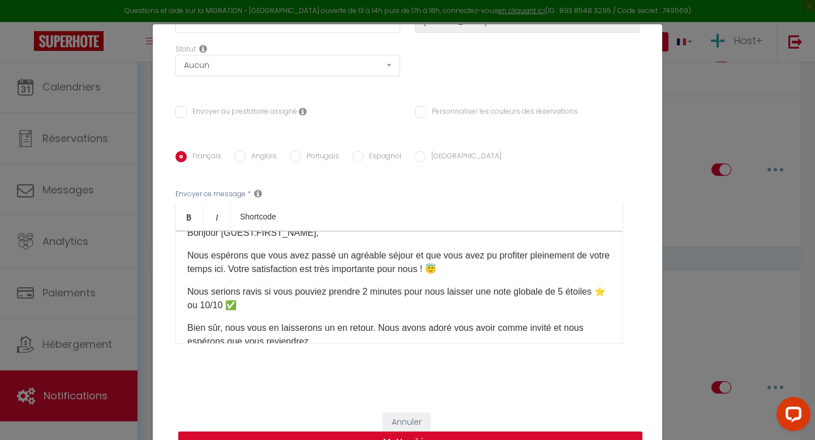
scroll to position [27, 0]
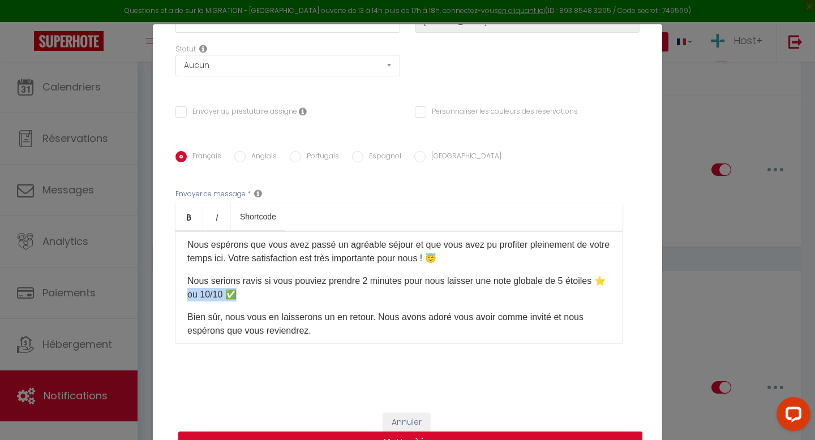
drag, startPoint x: 239, startPoint y: 295, endPoint x: 171, endPoint y: 295, distance: 67.9
click at [171, 295] on div "Titre * Appt - Avis Pour cet hébergement Sélectionner les hébergements Tous les…" at bounding box center [407, 152] width 509 height 500
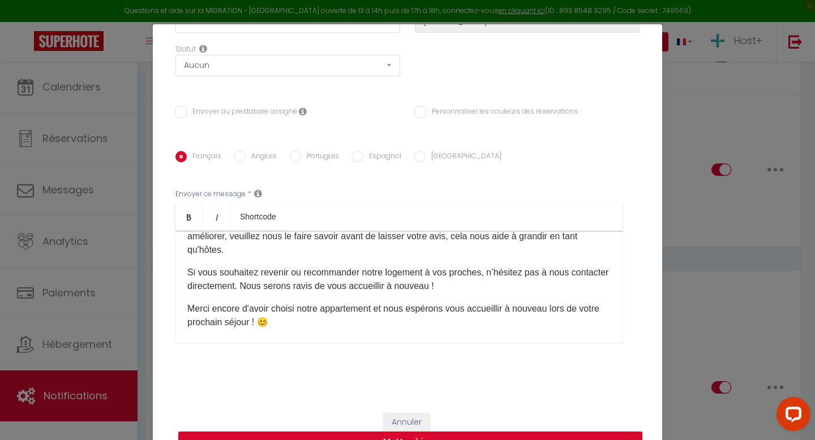
scroll to position [153, 0]
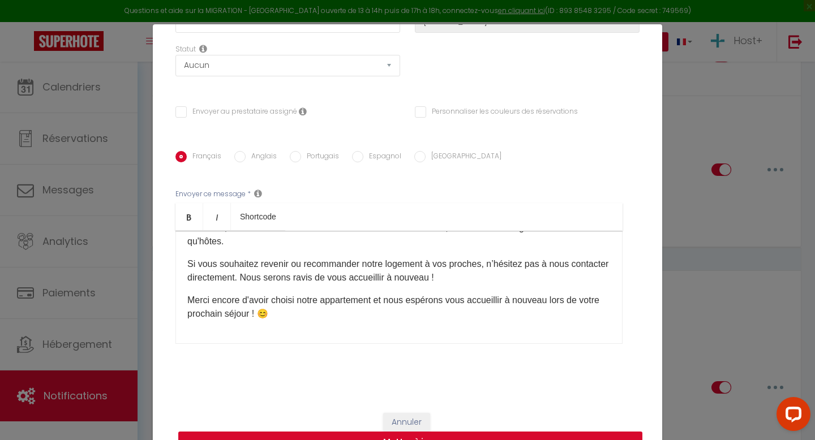
click at [369, 437] on button "Mettre à jour" at bounding box center [410, 442] width 464 height 21
checkbox input "false"
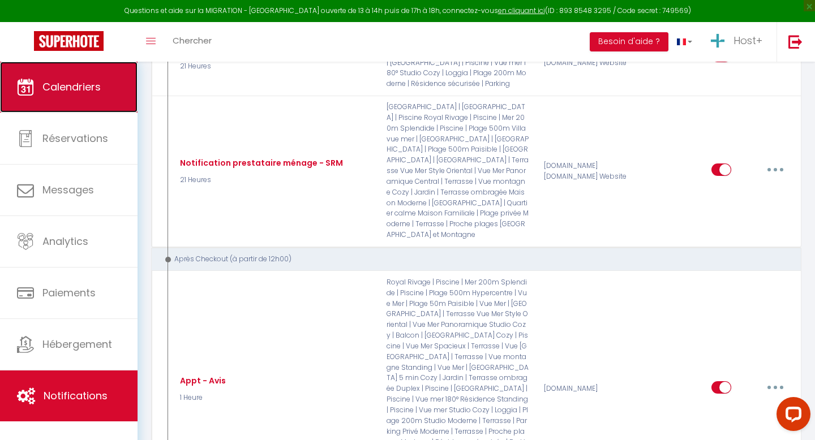
click at [85, 88] on span "Calendriers" at bounding box center [71, 87] width 58 height 14
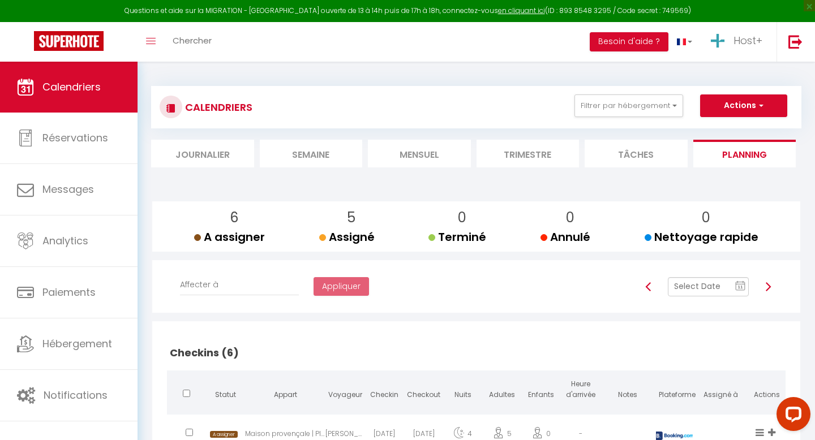
click at [447, 153] on li "Mensuel" at bounding box center [419, 154] width 103 height 28
